Goal: Register for event/course

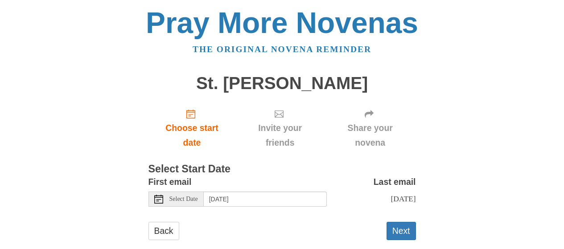
scroll to position [17, 0]
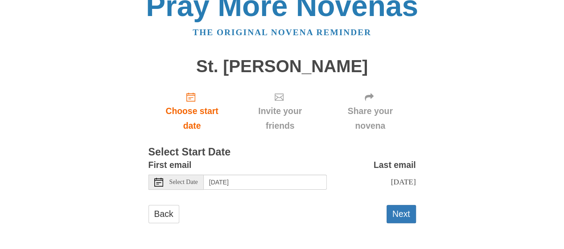
click at [173, 184] on span "Select Date" at bounding box center [183, 182] width 29 height 6
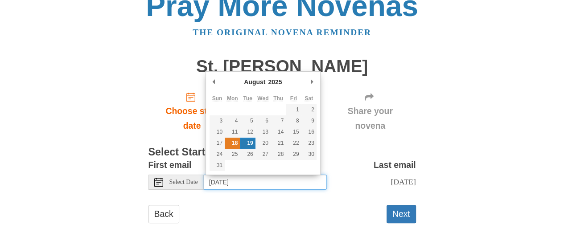
type input "[DATE]"
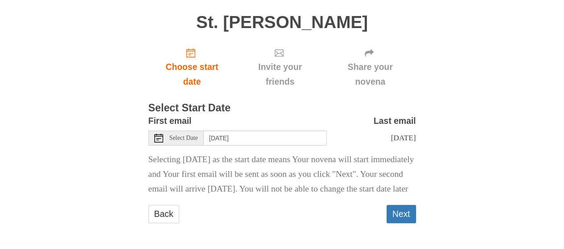
scroll to position [76, 0]
click at [393, 209] on button "Next" at bounding box center [401, 214] width 29 height 18
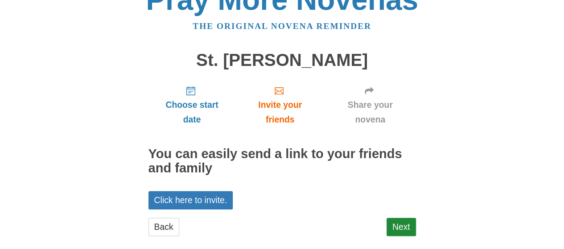
scroll to position [36, 0]
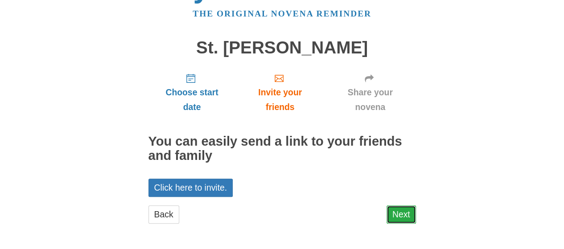
click at [403, 218] on link "Next" at bounding box center [401, 215] width 29 height 18
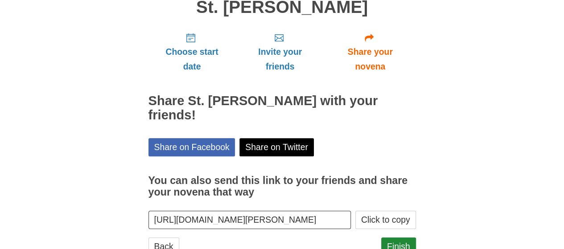
scroll to position [108, 0]
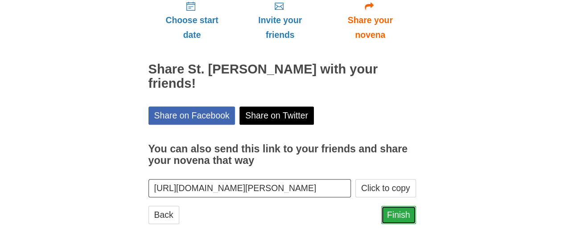
click at [395, 212] on link "Finish" at bounding box center [398, 215] width 35 height 18
